Goal: Task Accomplishment & Management: Manage account settings

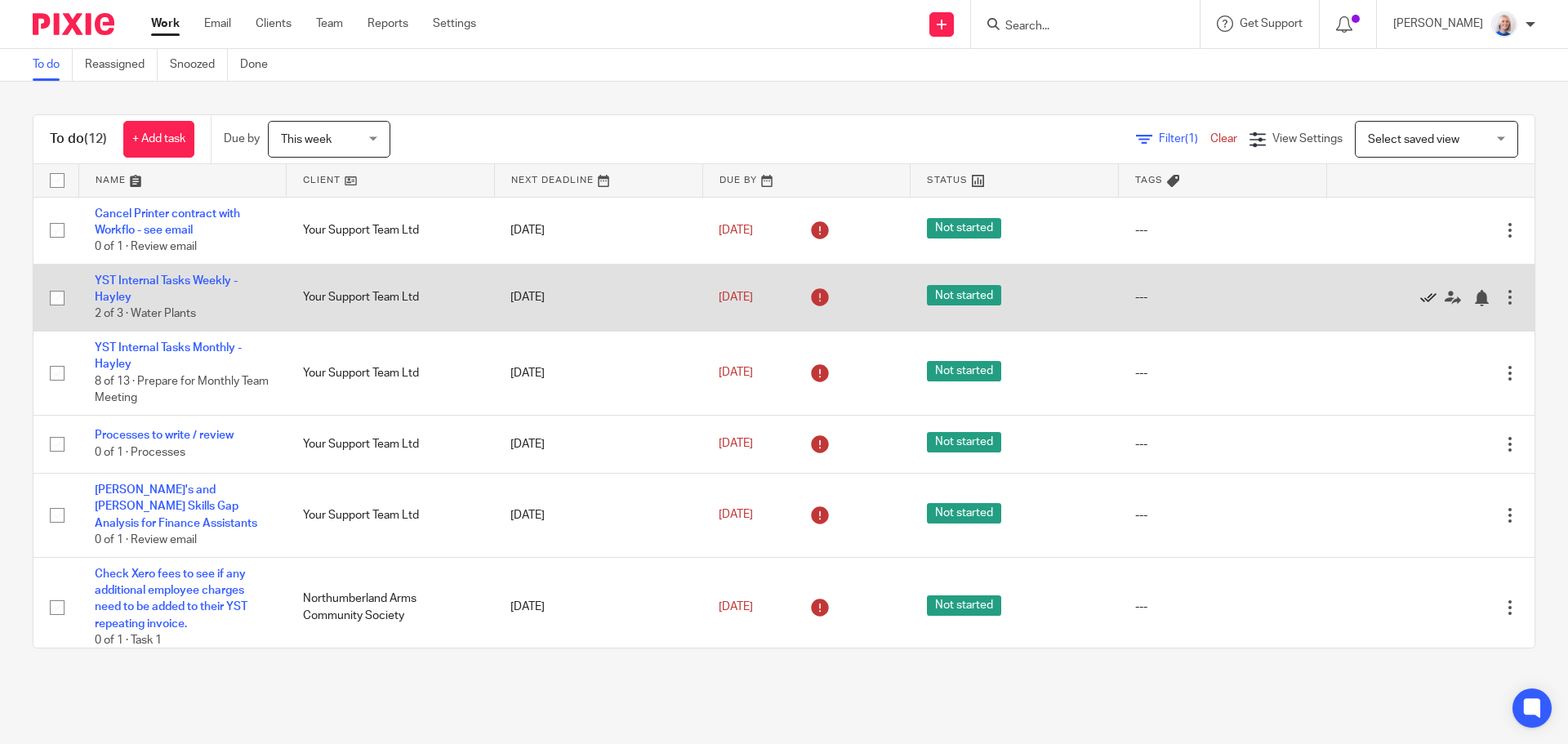
click at [1420, 294] on icon at bounding box center [1427, 297] width 16 height 16
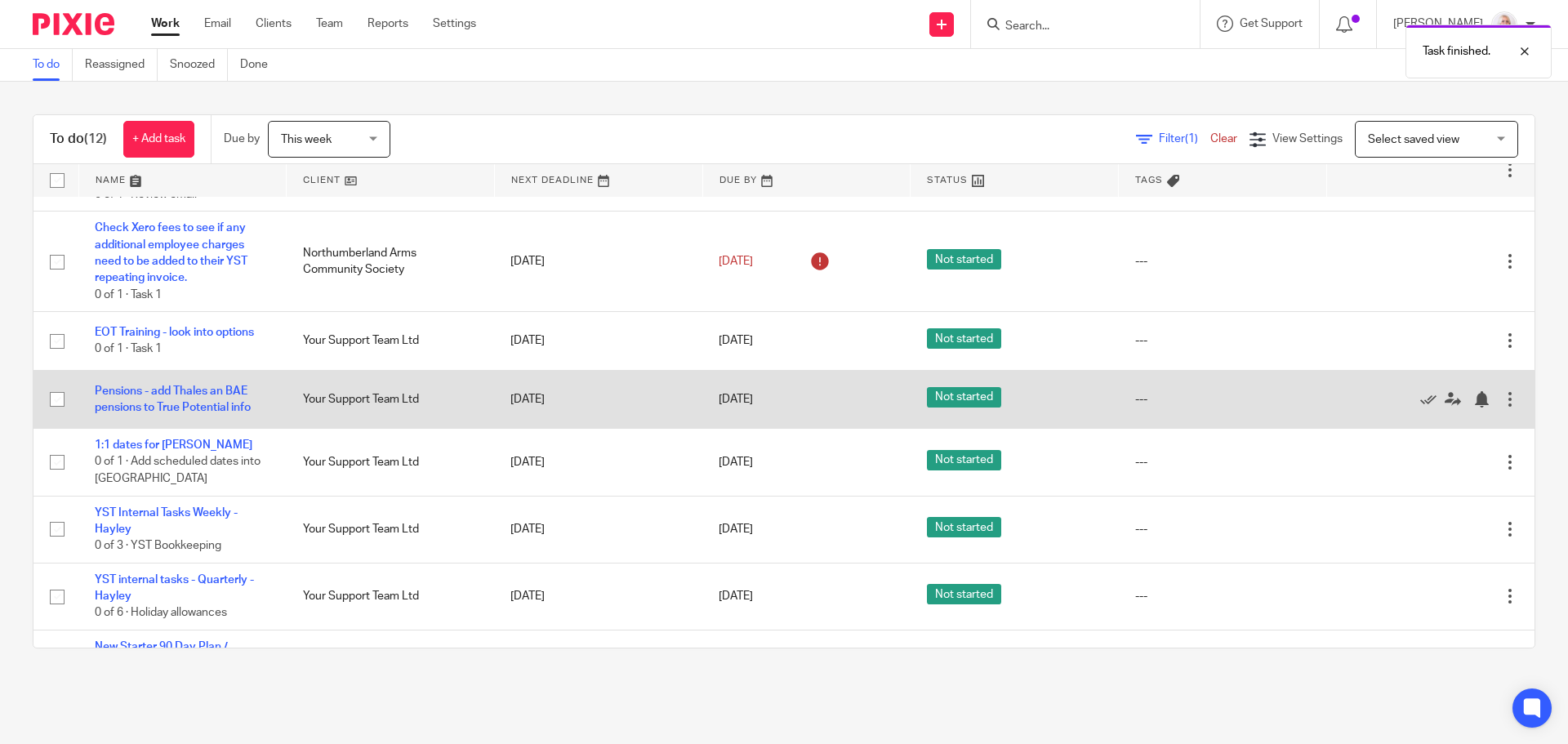
scroll to position [311, 0]
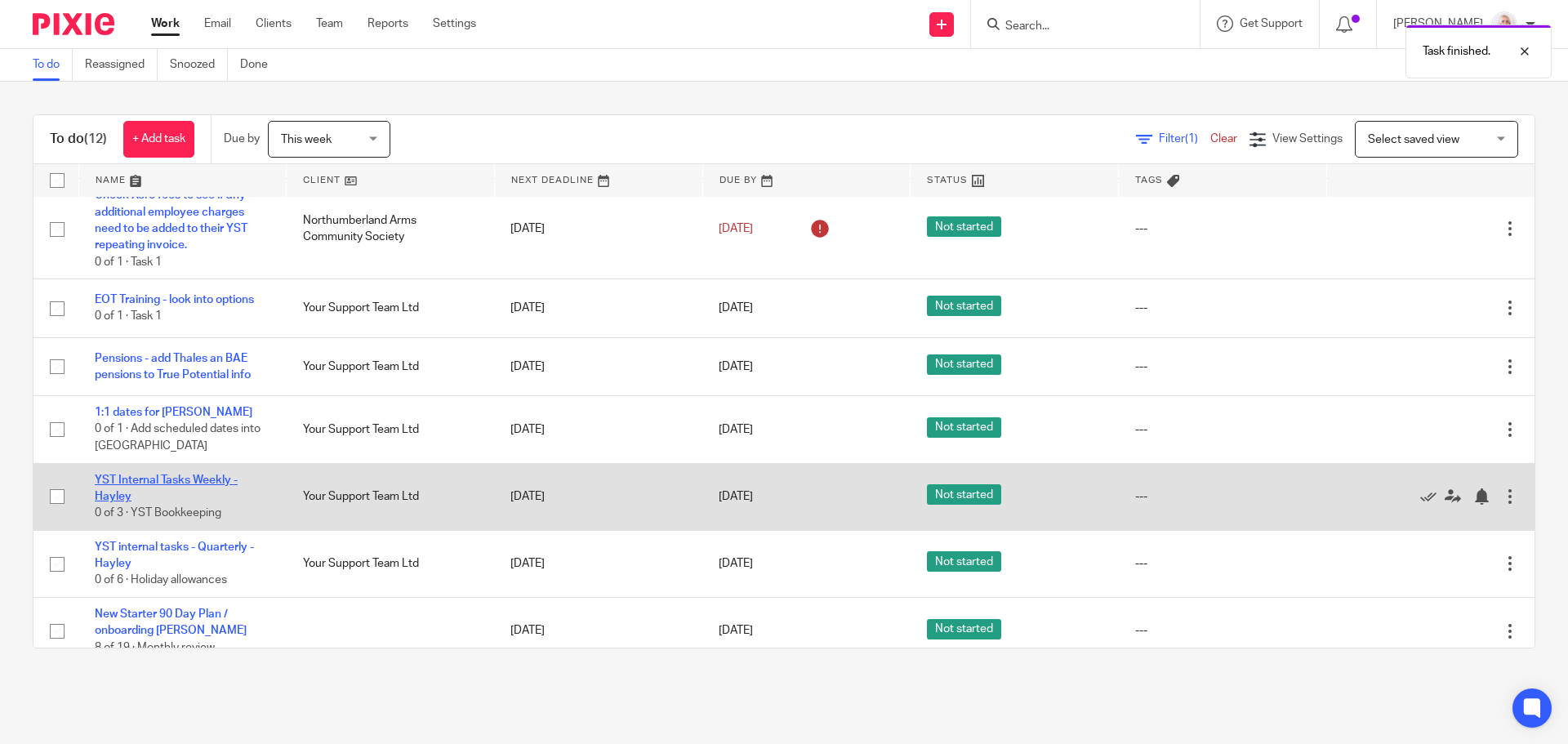
click at [216, 474] on link "YST Internal Tasks Weekly - Hayley" at bounding box center [166, 488] width 142 height 28
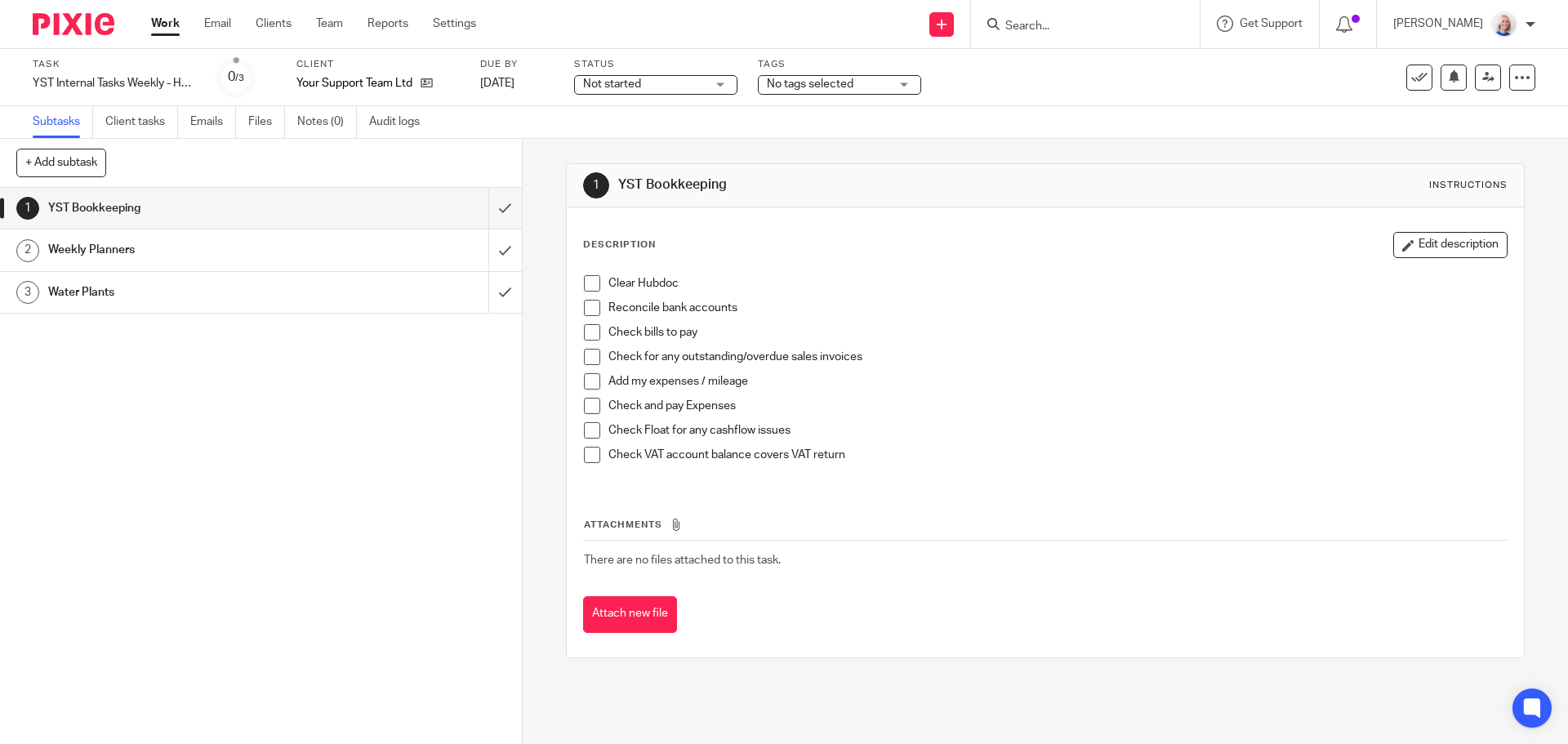
click at [590, 282] on span at bounding box center [592, 282] width 16 height 16
click at [587, 306] on span at bounding box center [592, 307] width 16 height 16
click at [587, 335] on span at bounding box center [592, 332] width 16 height 16
click at [587, 353] on span at bounding box center [592, 356] width 16 height 16
click at [588, 380] on span at bounding box center [592, 380] width 16 height 16
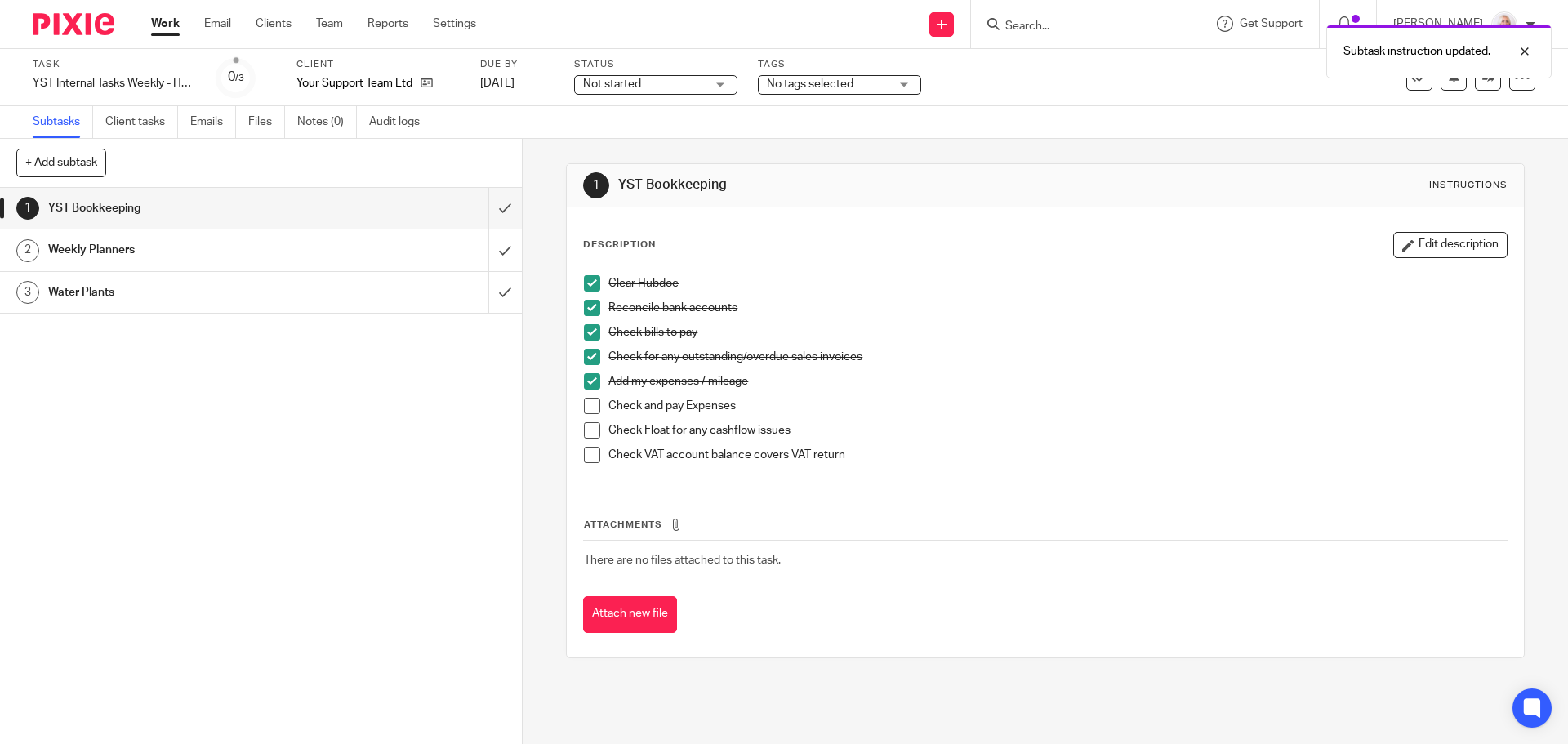
click at [588, 401] on span at bounding box center [592, 405] width 16 height 16
click at [586, 457] on span at bounding box center [592, 454] width 16 height 16
click at [584, 431] on span at bounding box center [592, 430] width 16 height 16
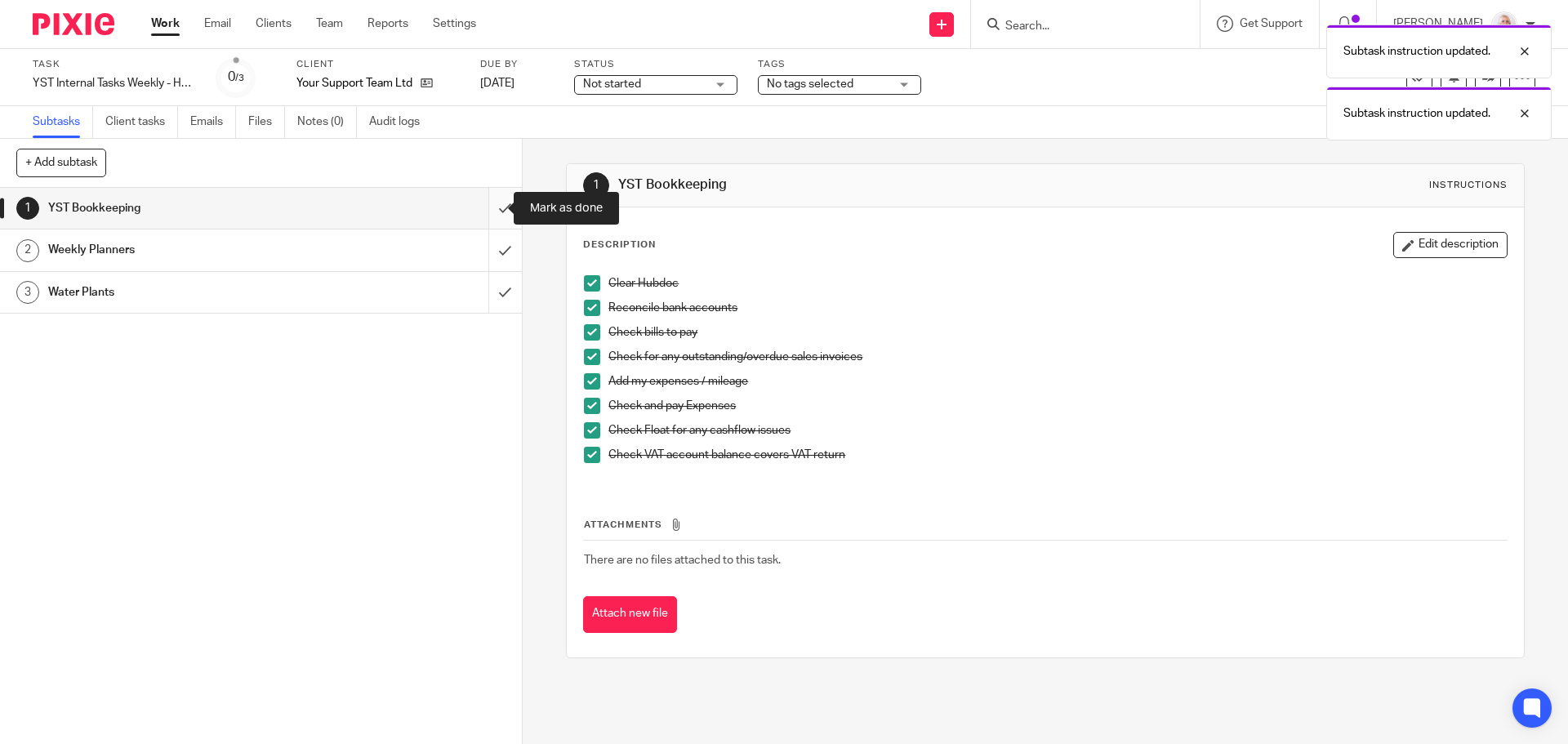
click at [493, 208] on input "submit" at bounding box center [261, 208] width 522 height 41
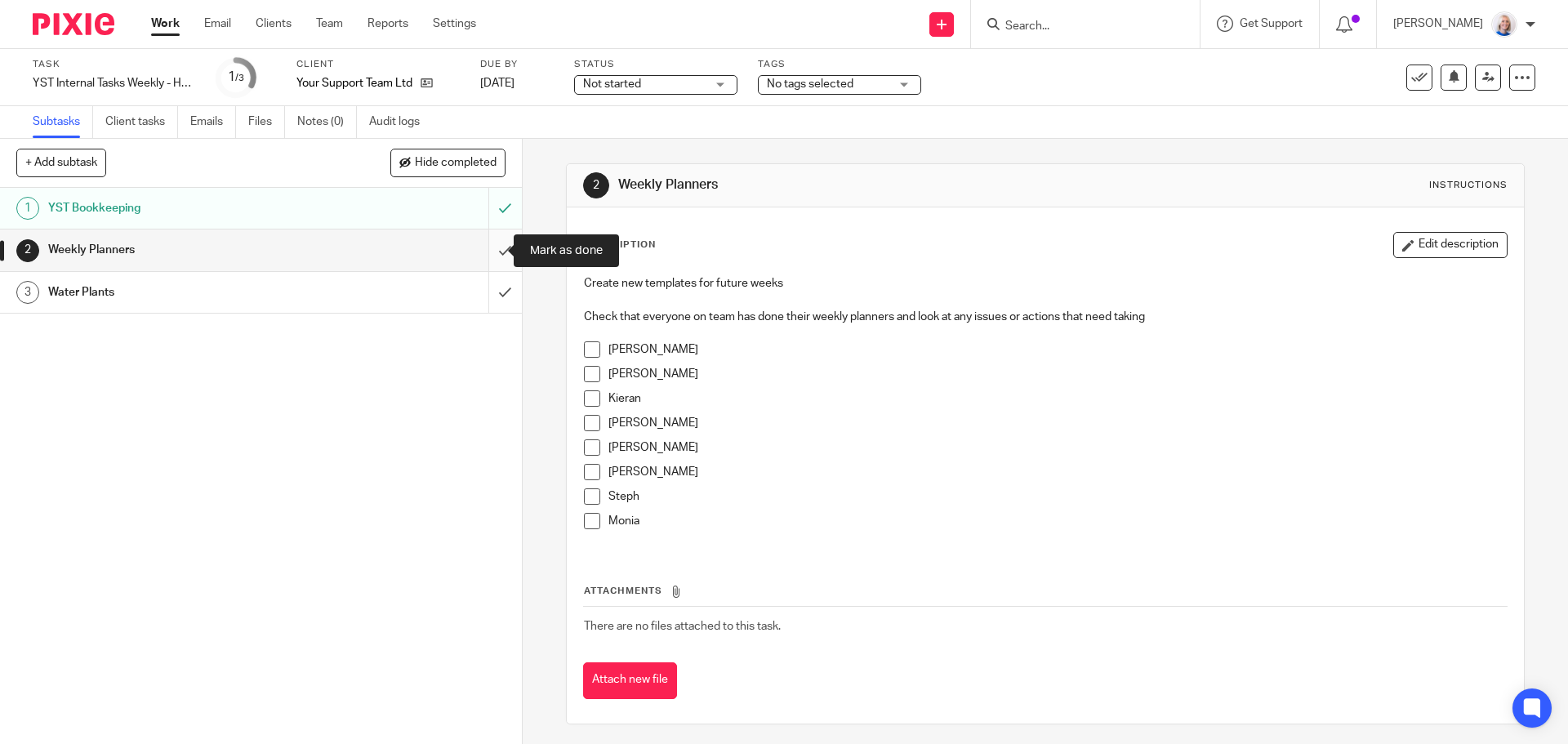
click at [489, 246] on input "submit" at bounding box center [261, 250] width 522 height 41
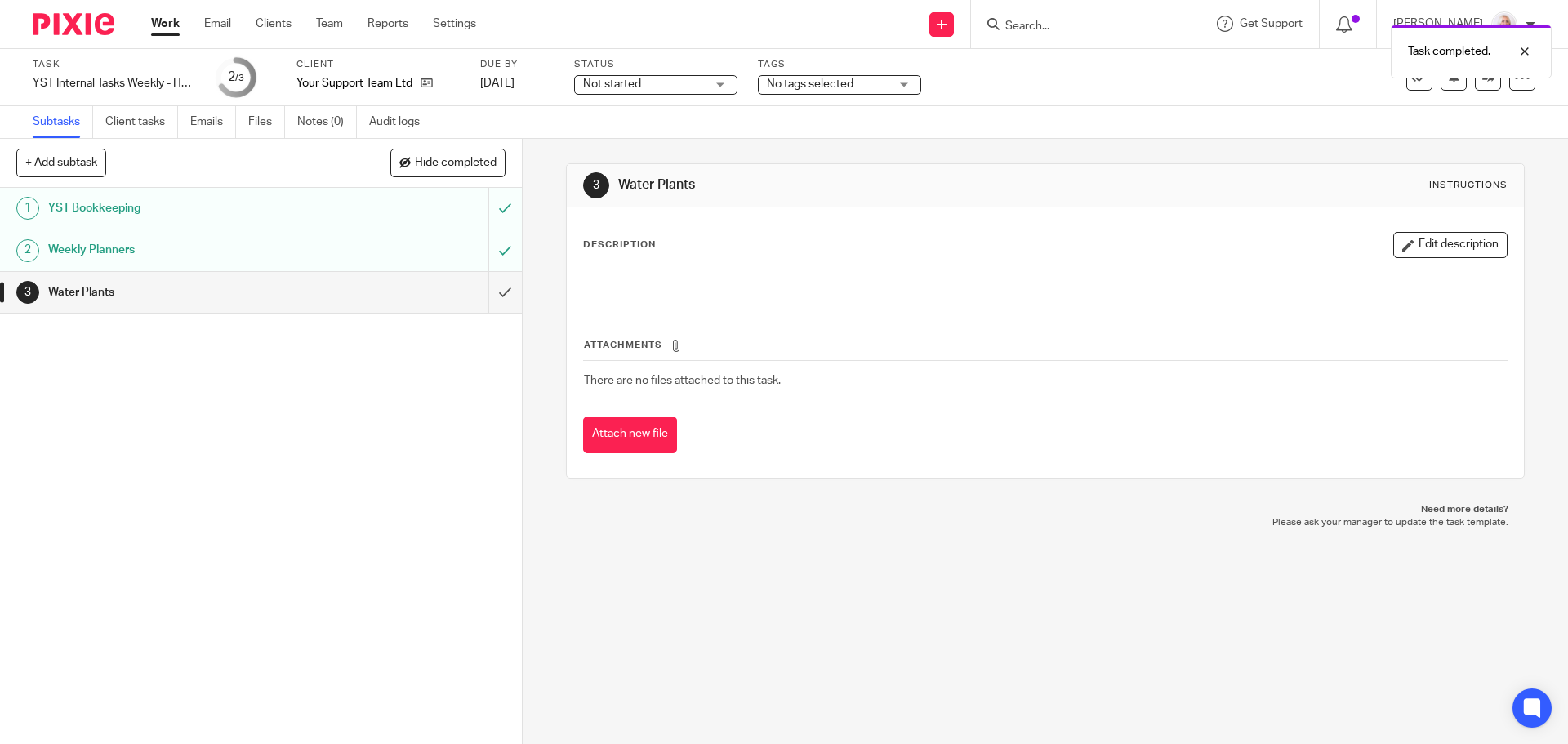
click at [492, 296] on input "submit" at bounding box center [261, 292] width 522 height 41
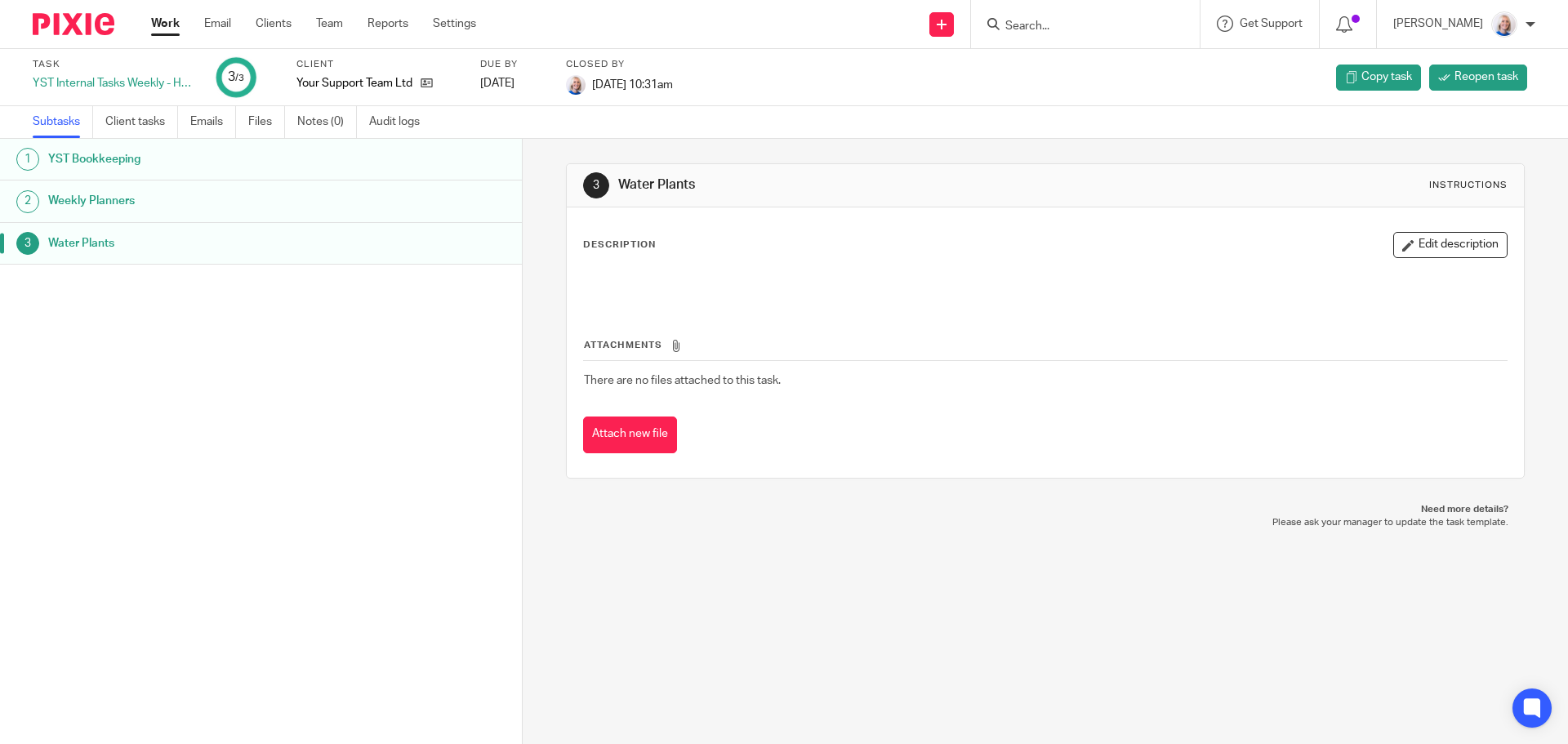
click at [161, 21] on link "Work" at bounding box center [165, 23] width 28 height 16
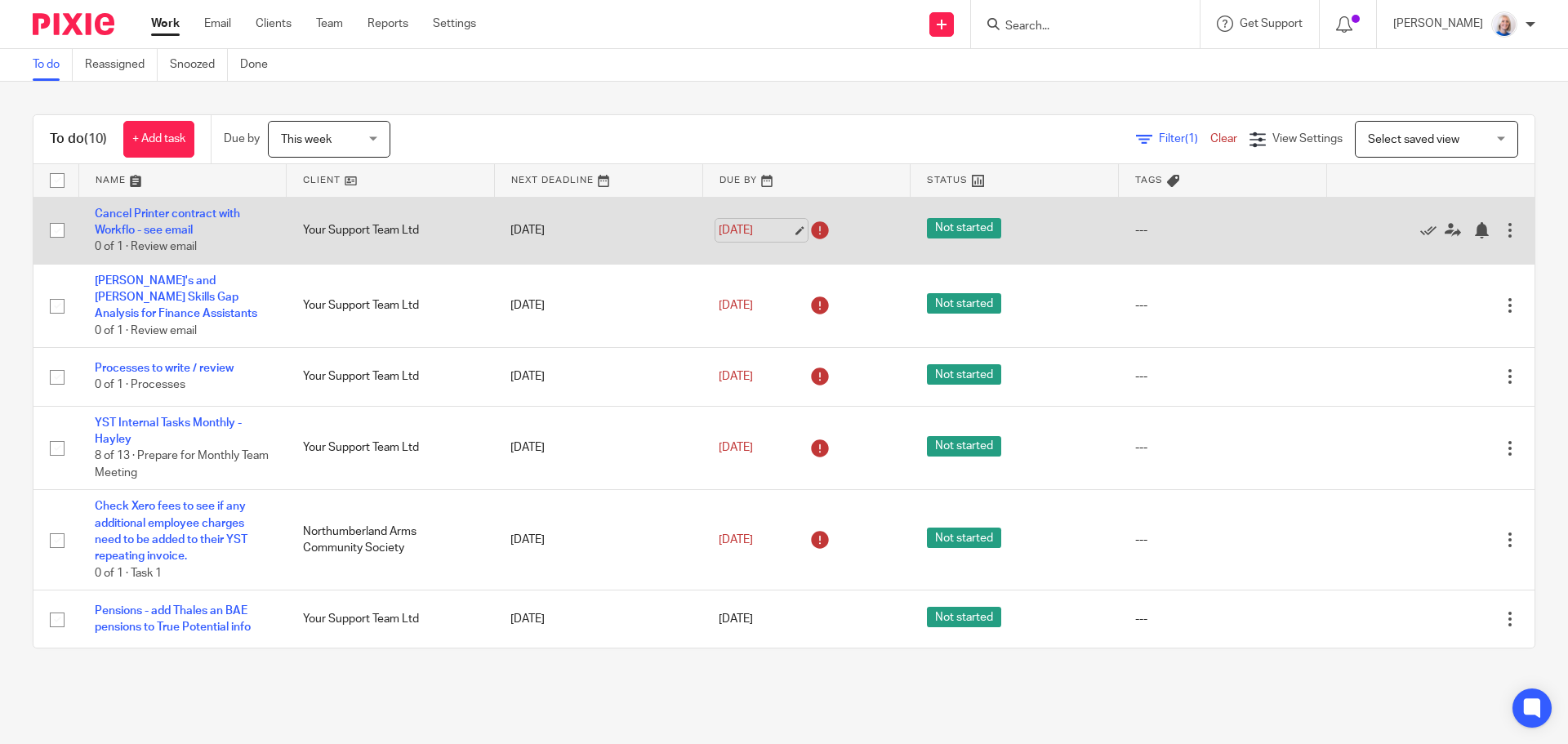
click at [718, 234] on link "3 Sep 2025" at bounding box center [755, 230] width 74 height 17
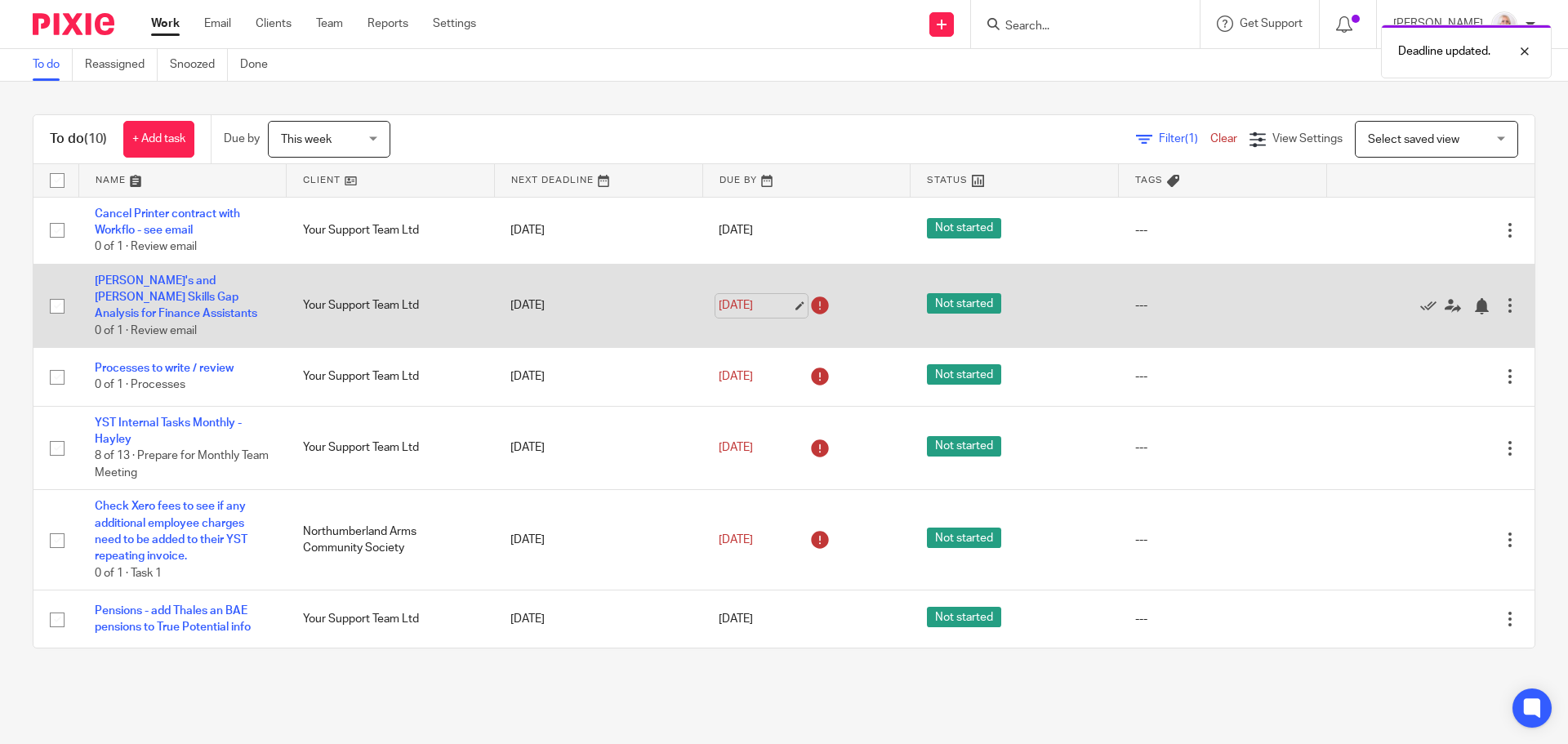
click at [743, 298] on link "10 Sep 2025" at bounding box center [755, 306] width 74 height 17
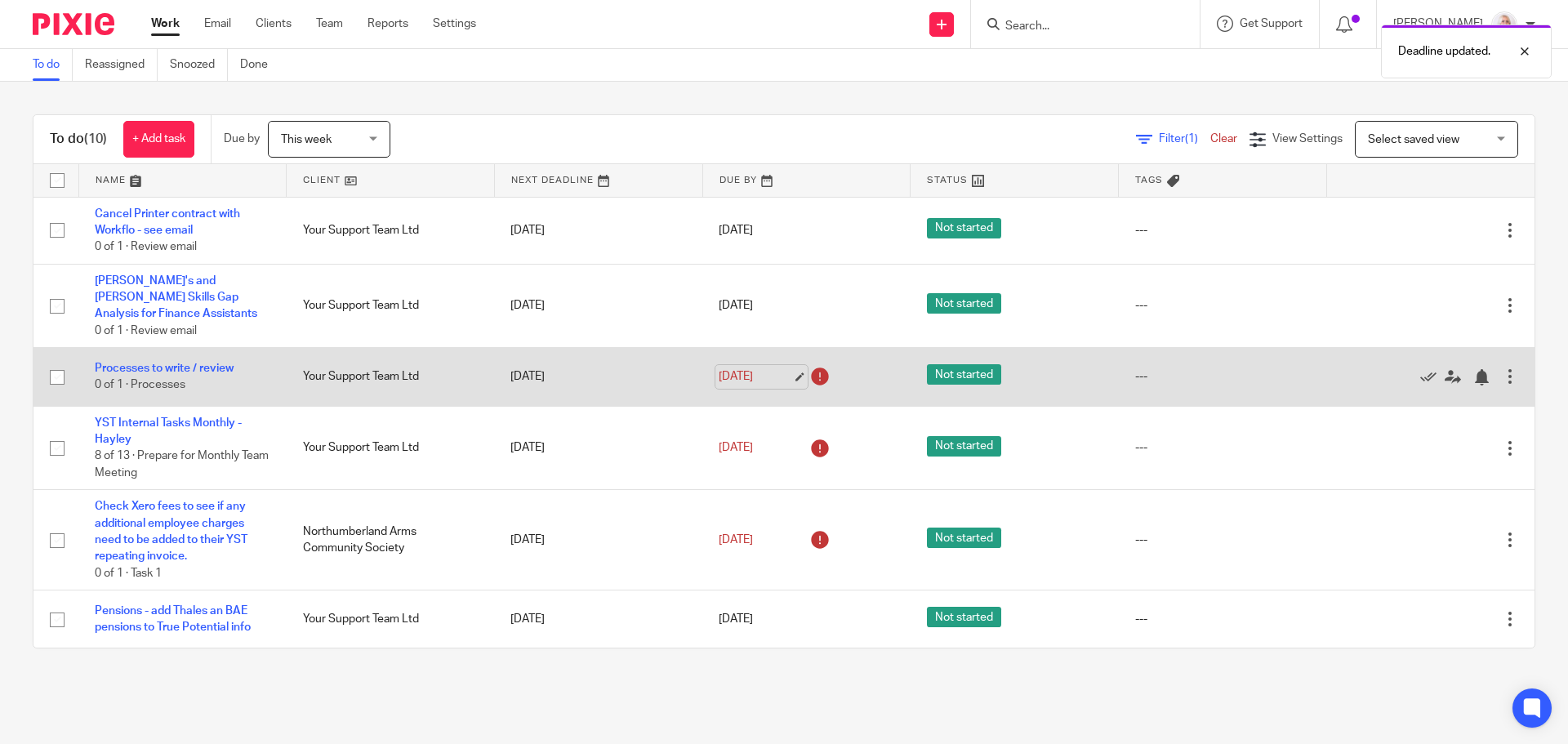
click at [755, 368] on link "10 Sep 2025" at bounding box center [755, 376] width 74 height 17
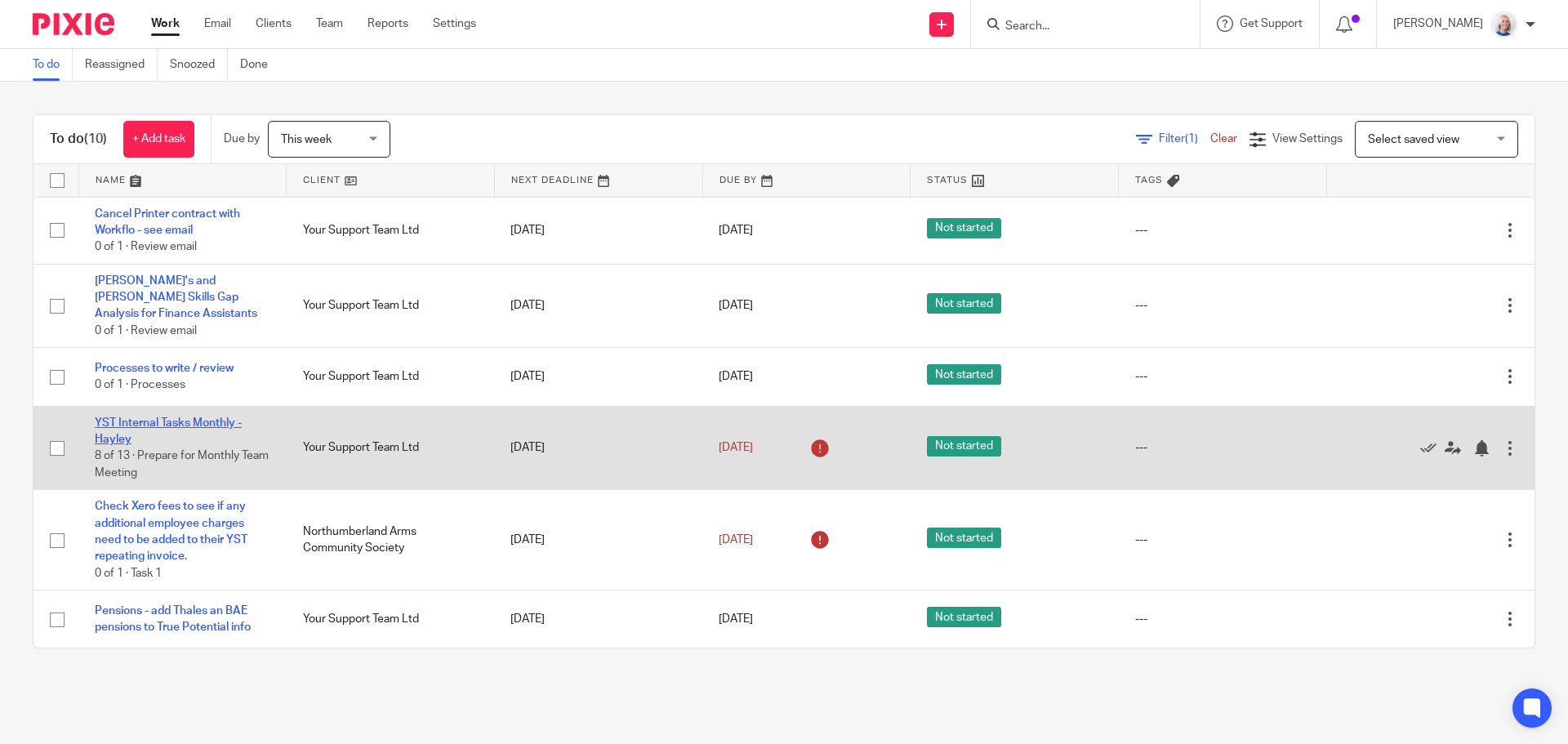
click at [194, 417] on link "YST Internal Tasks Monthly - Hayley" at bounding box center [168, 431] width 147 height 28
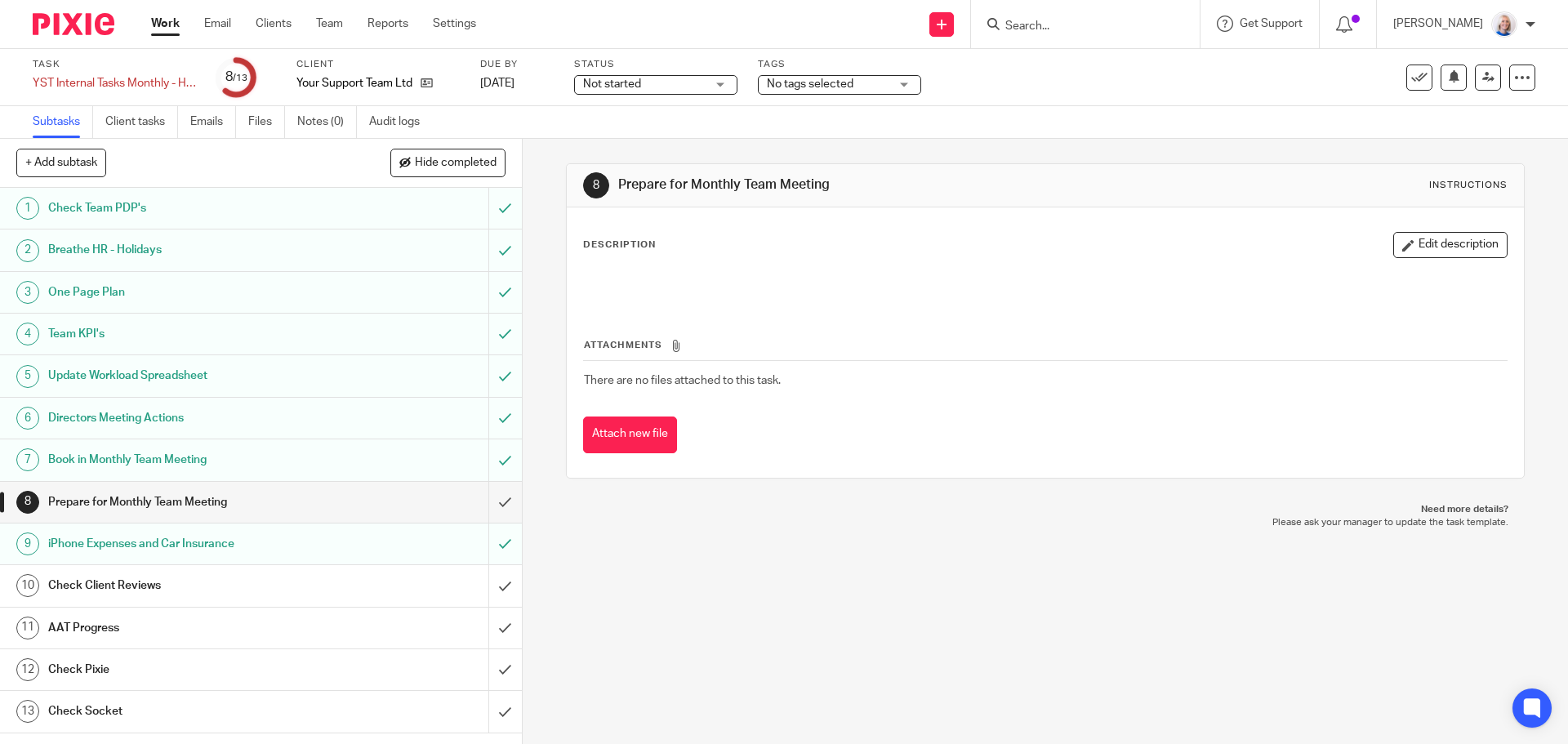
click at [160, 20] on link "Work" at bounding box center [165, 23] width 28 height 16
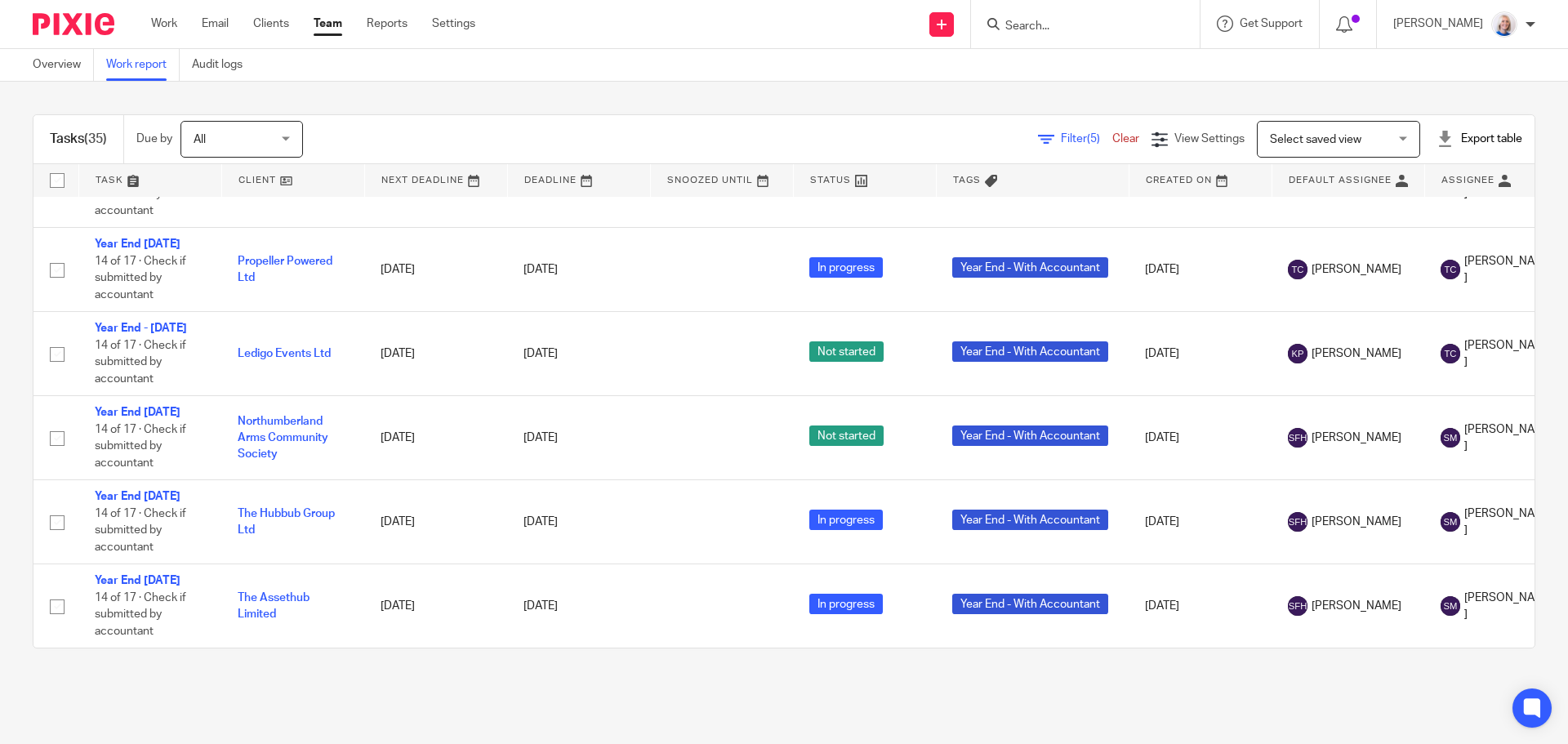
scroll to position [2938, 0]
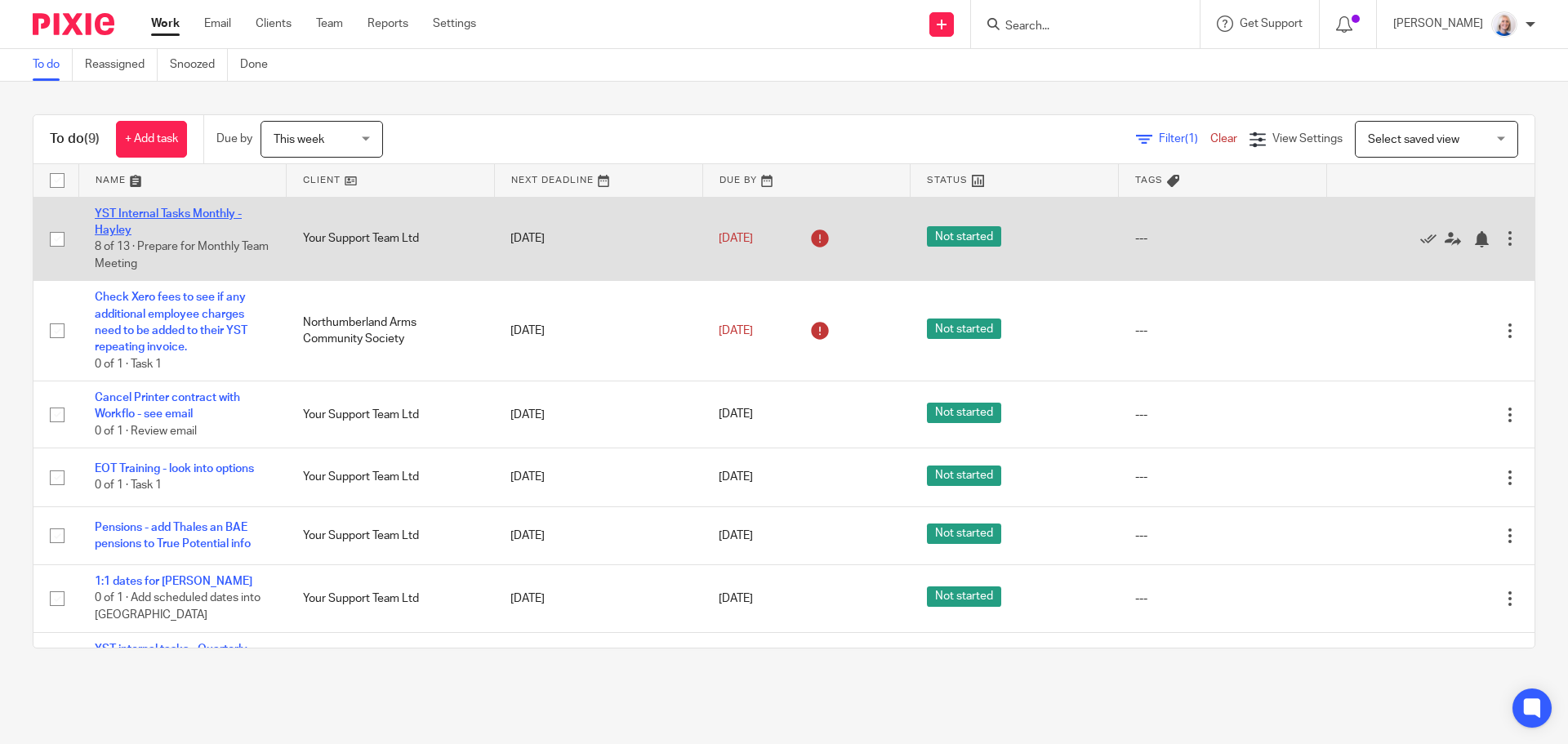
click at [188, 216] on link "YST Internal Tasks Monthly - Hayley" at bounding box center [168, 221] width 147 height 28
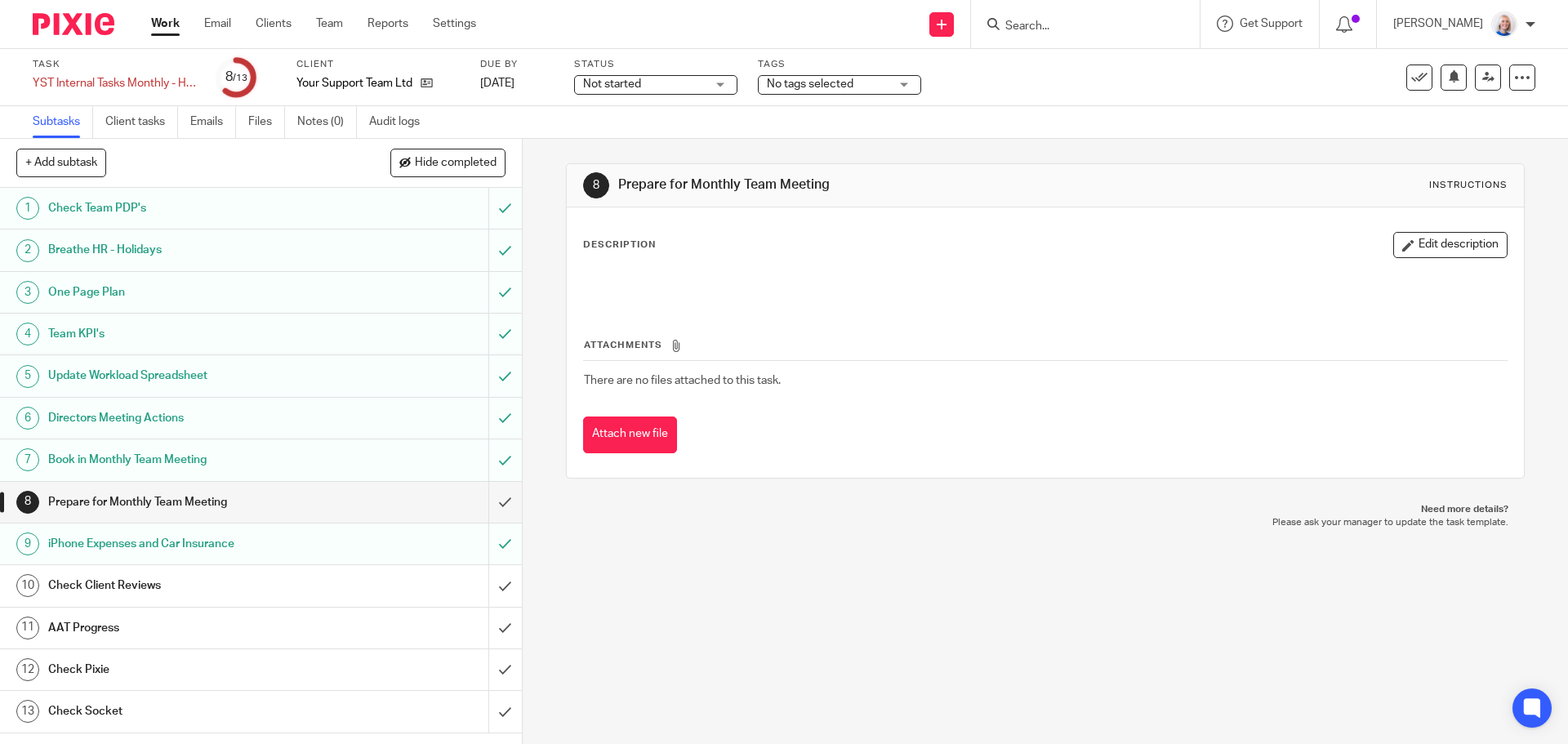
click at [167, 18] on link "Work" at bounding box center [165, 23] width 28 height 16
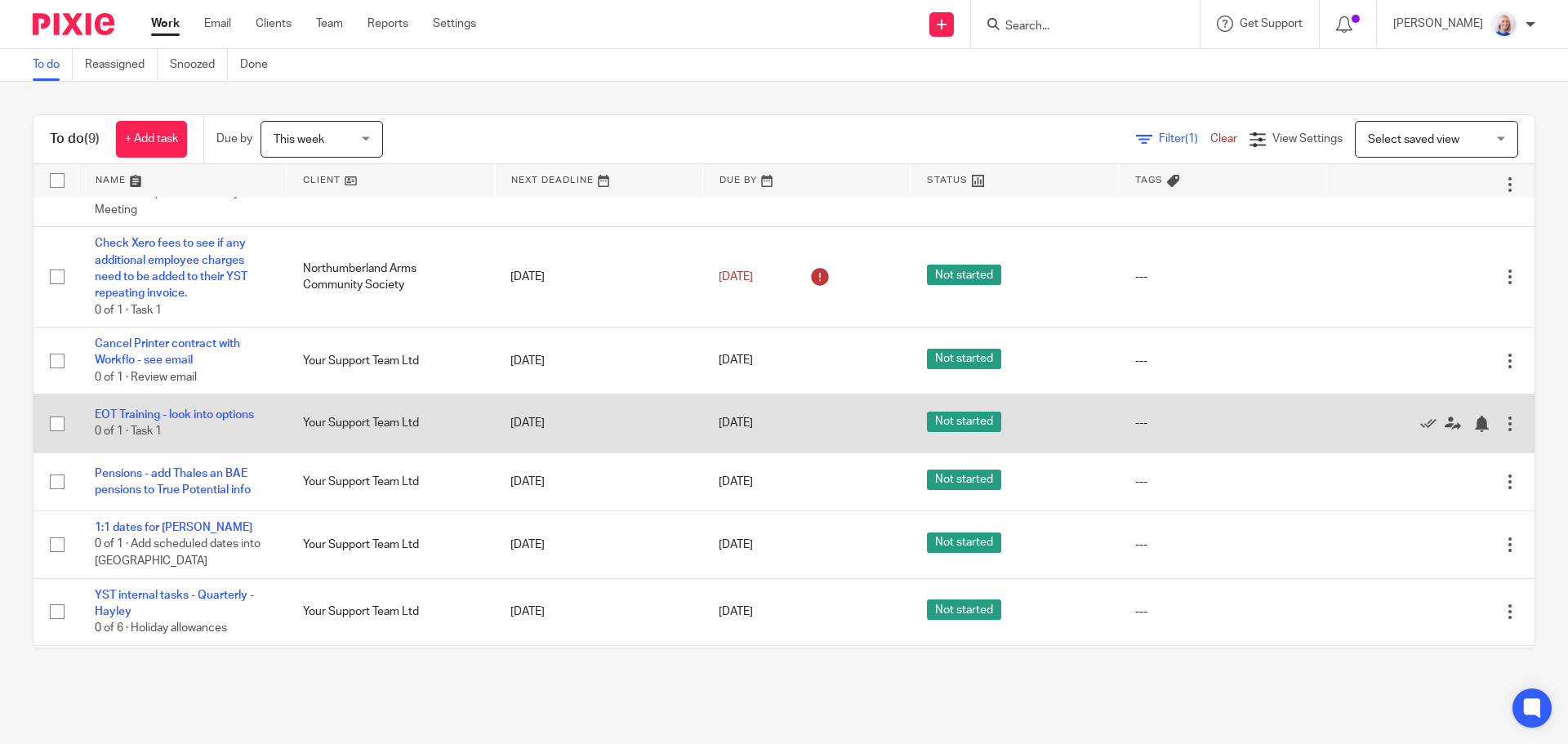
scroll to position [81, 0]
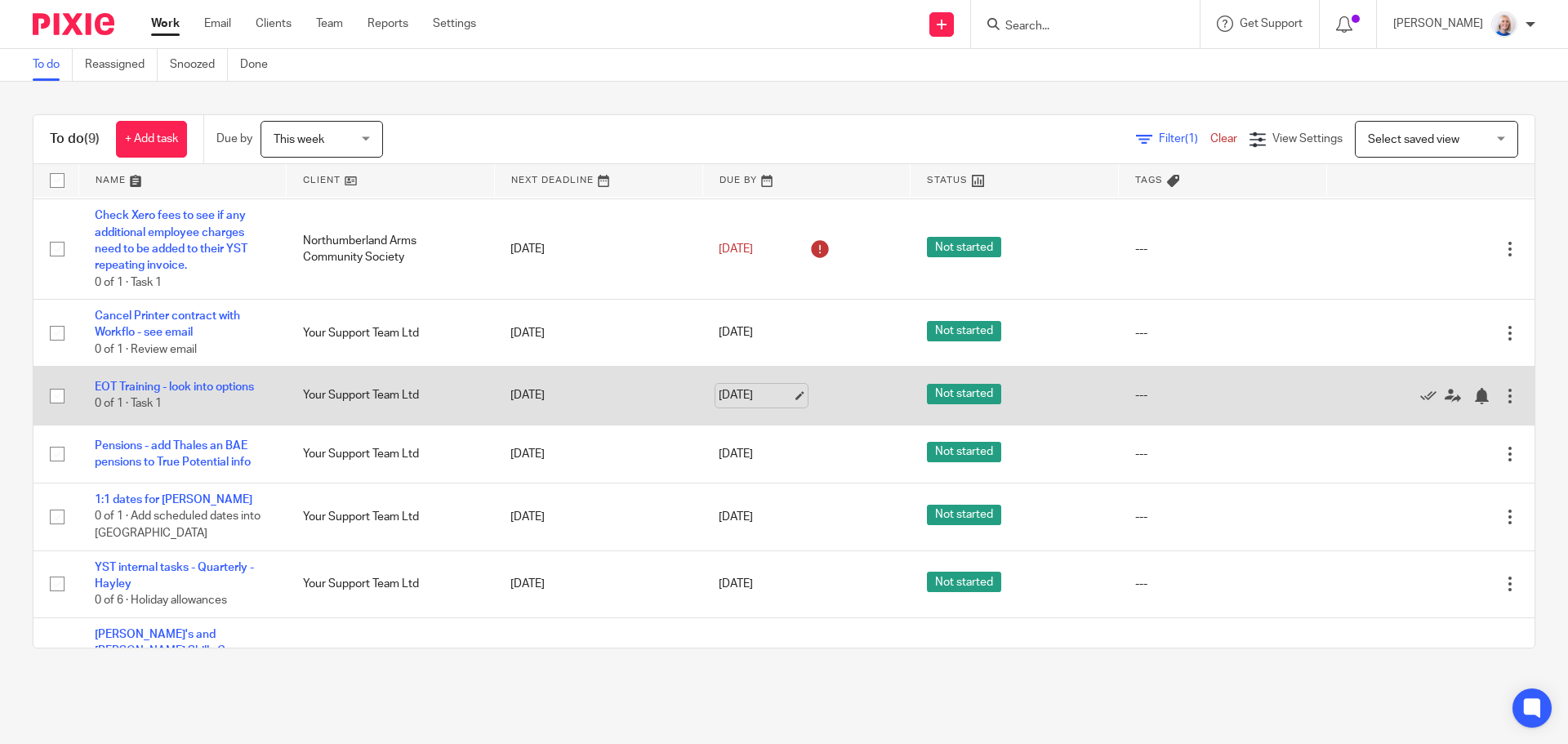
click at [751, 391] on link "[DATE]" at bounding box center [755, 395] width 74 height 17
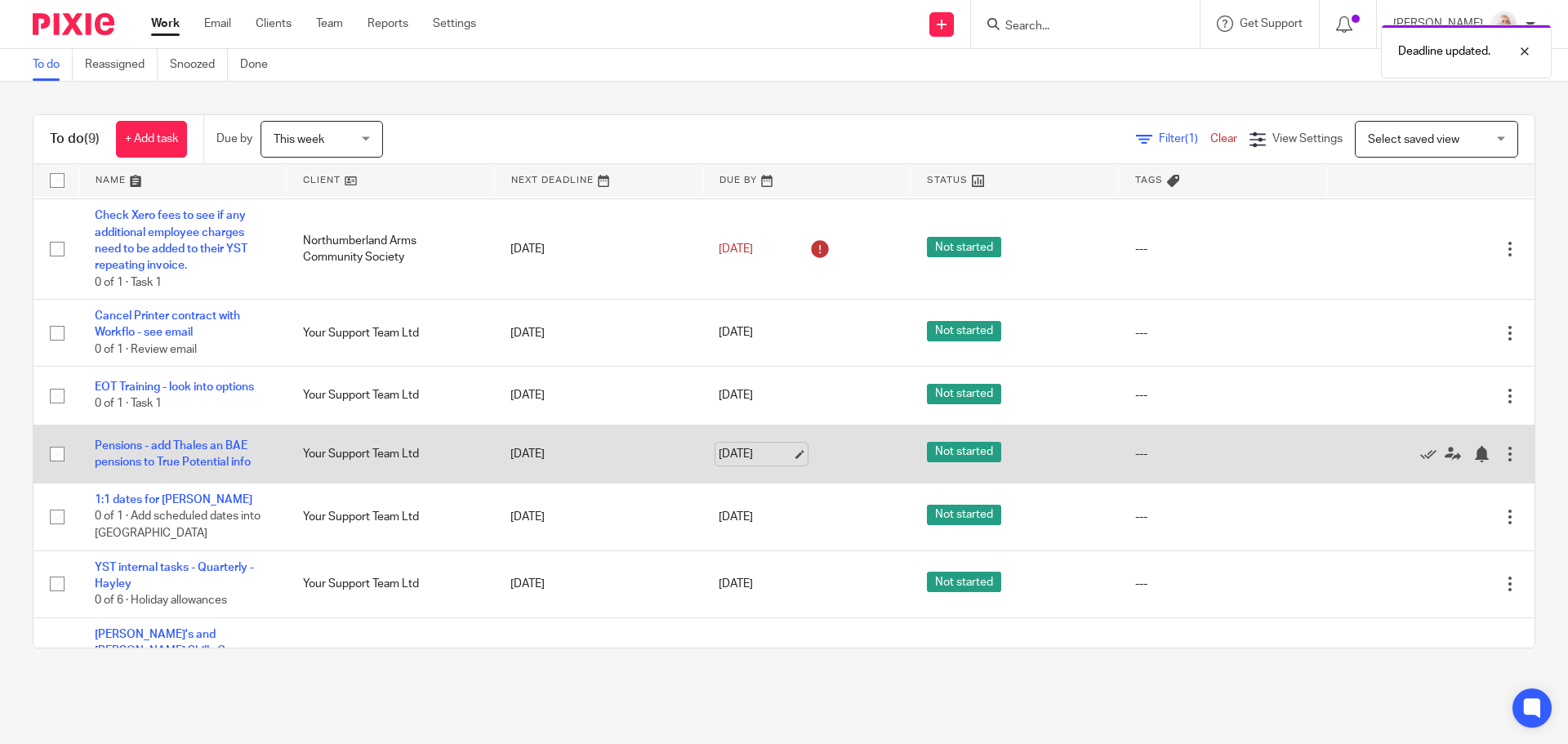
click at [760, 456] on link "[DATE]" at bounding box center [755, 454] width 74 height 17
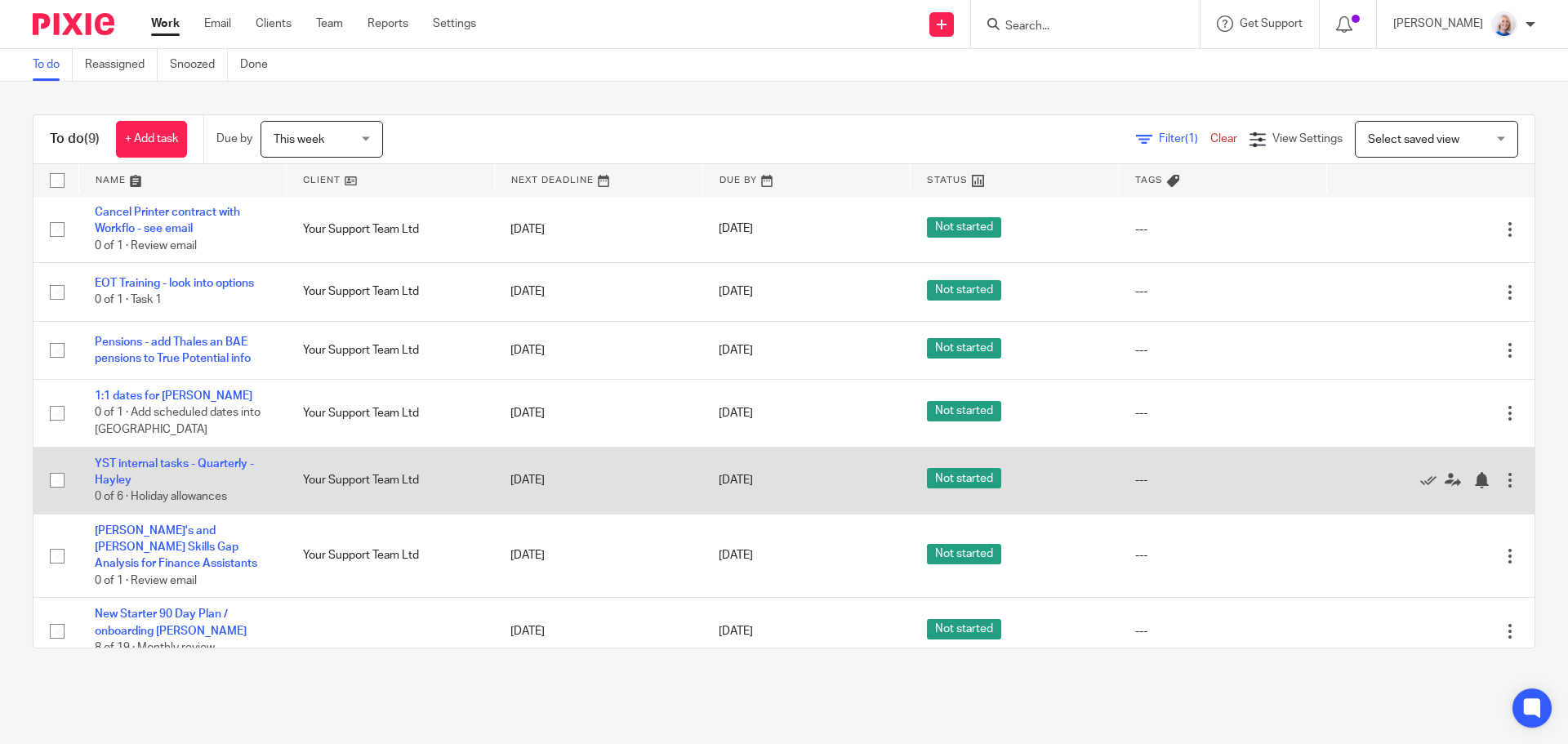
scroll to position [0, 0]
